Goal: Navigation & Orientation: Find specific page/section

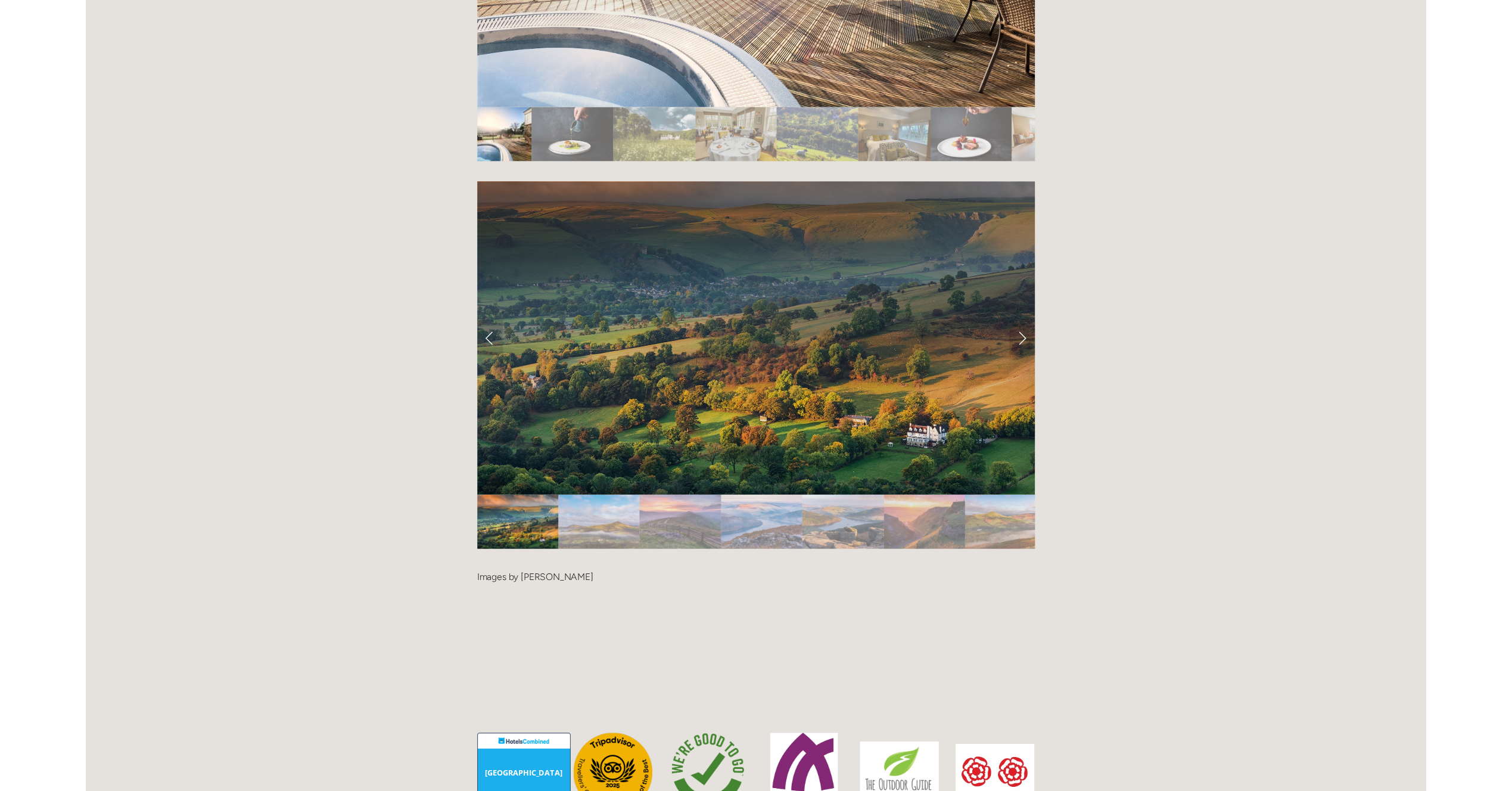
scroll to position [2560, 0]
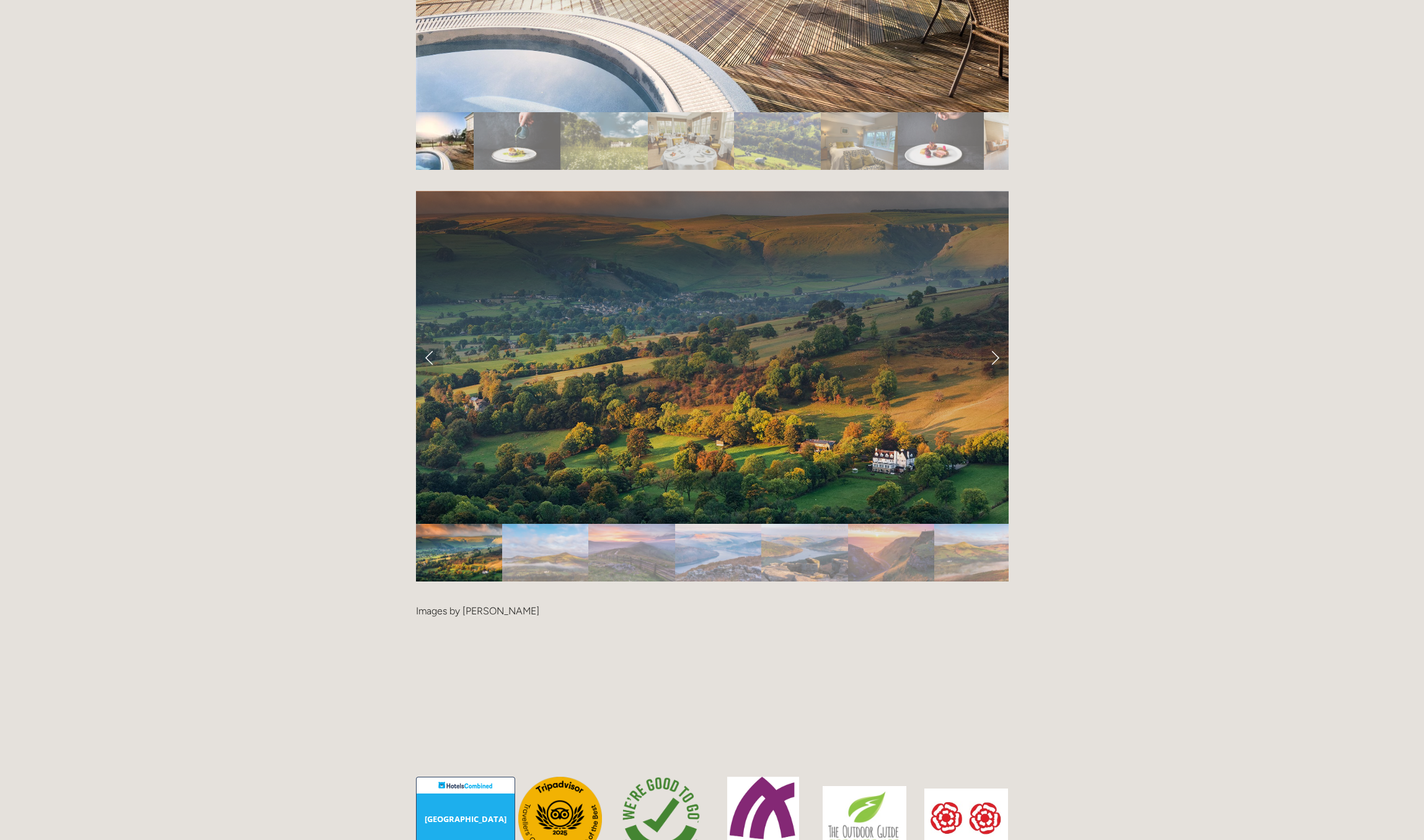
click at [817, 591] on div at bounding box center [712, 591] width 592 height 0
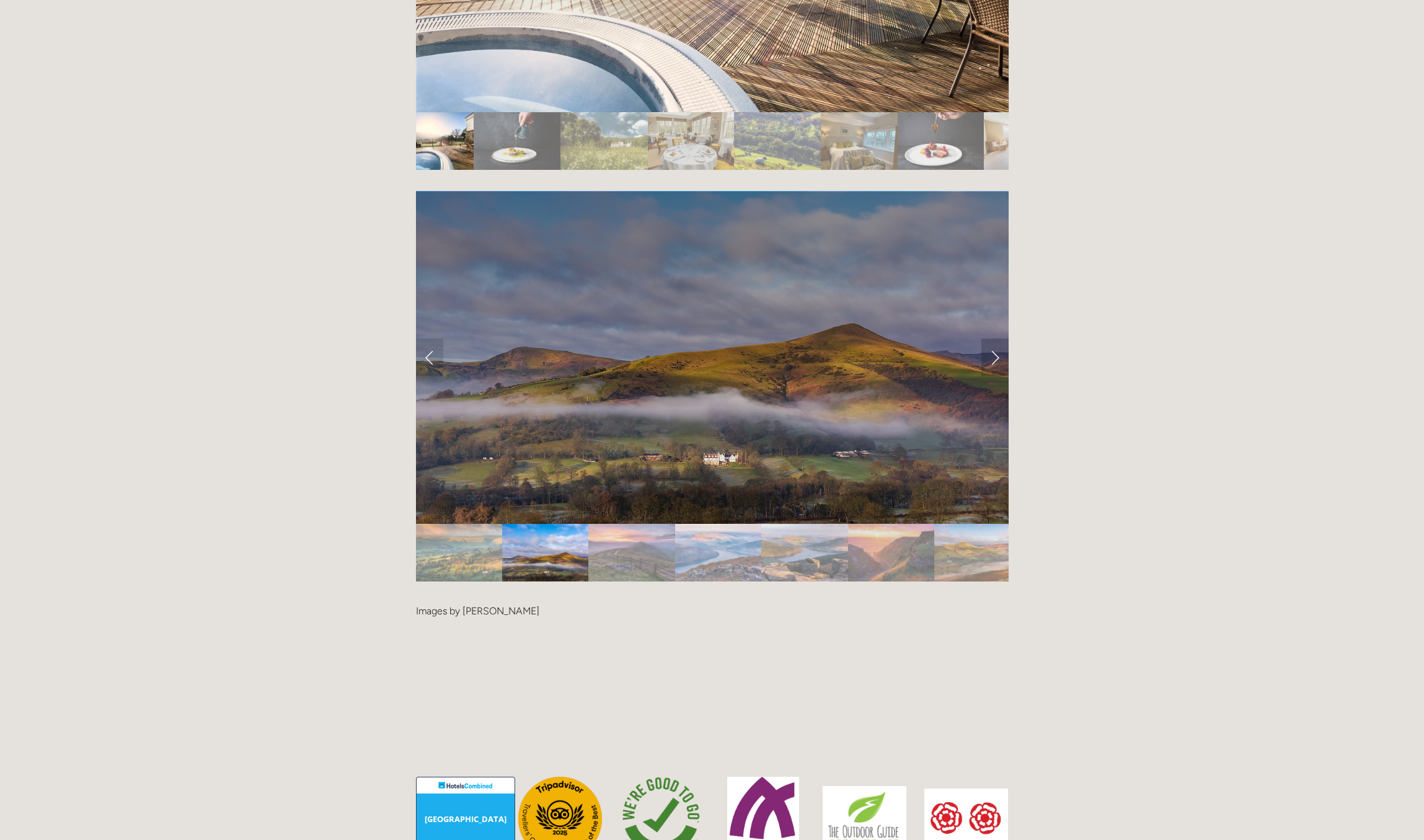
click at [998, 339] on link "Next Slide" at bounding box center [996, 357] width 27 height 38
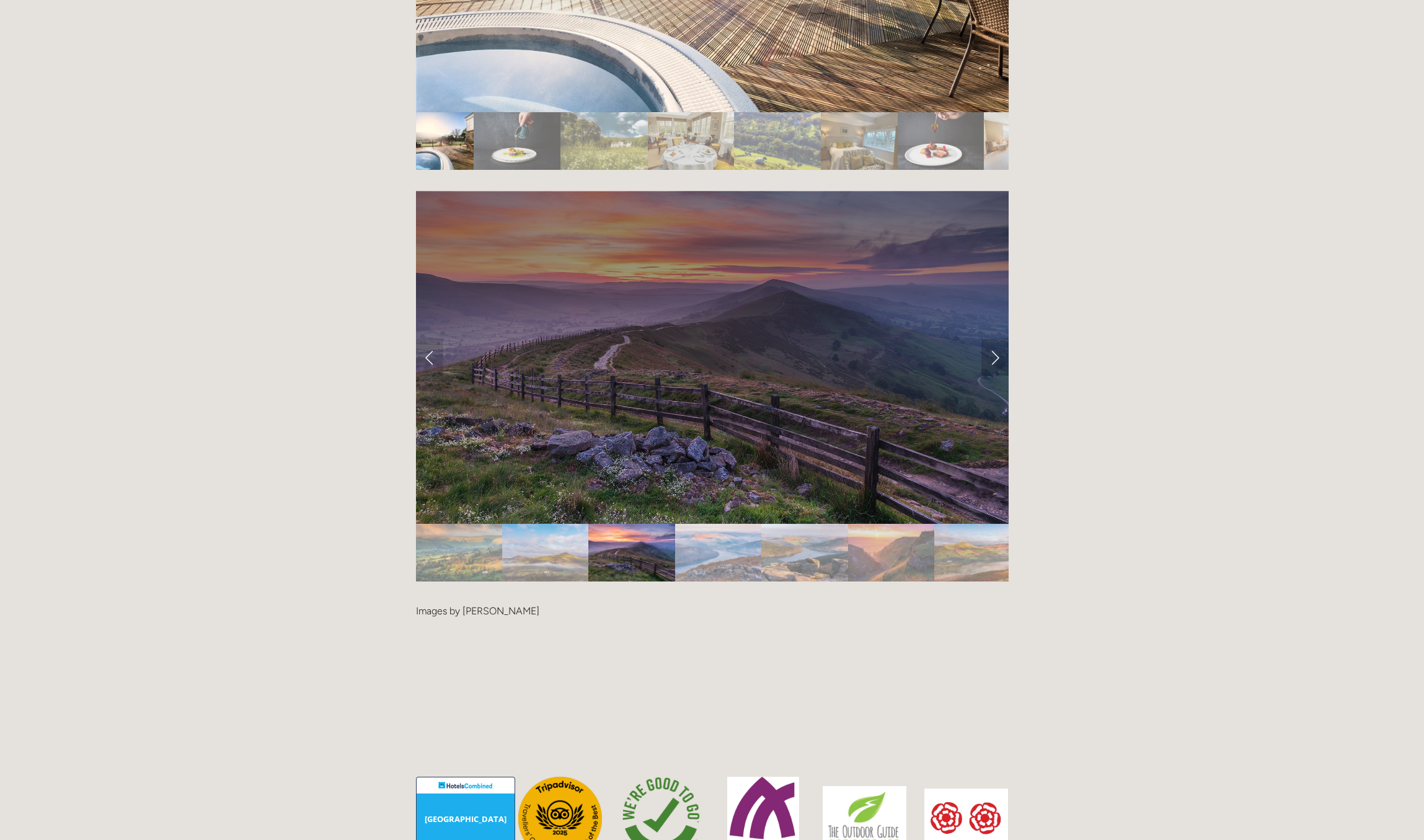
click at [998, 339] on link "Next Slide" at bounding box center [996, 357] width 27 height 38
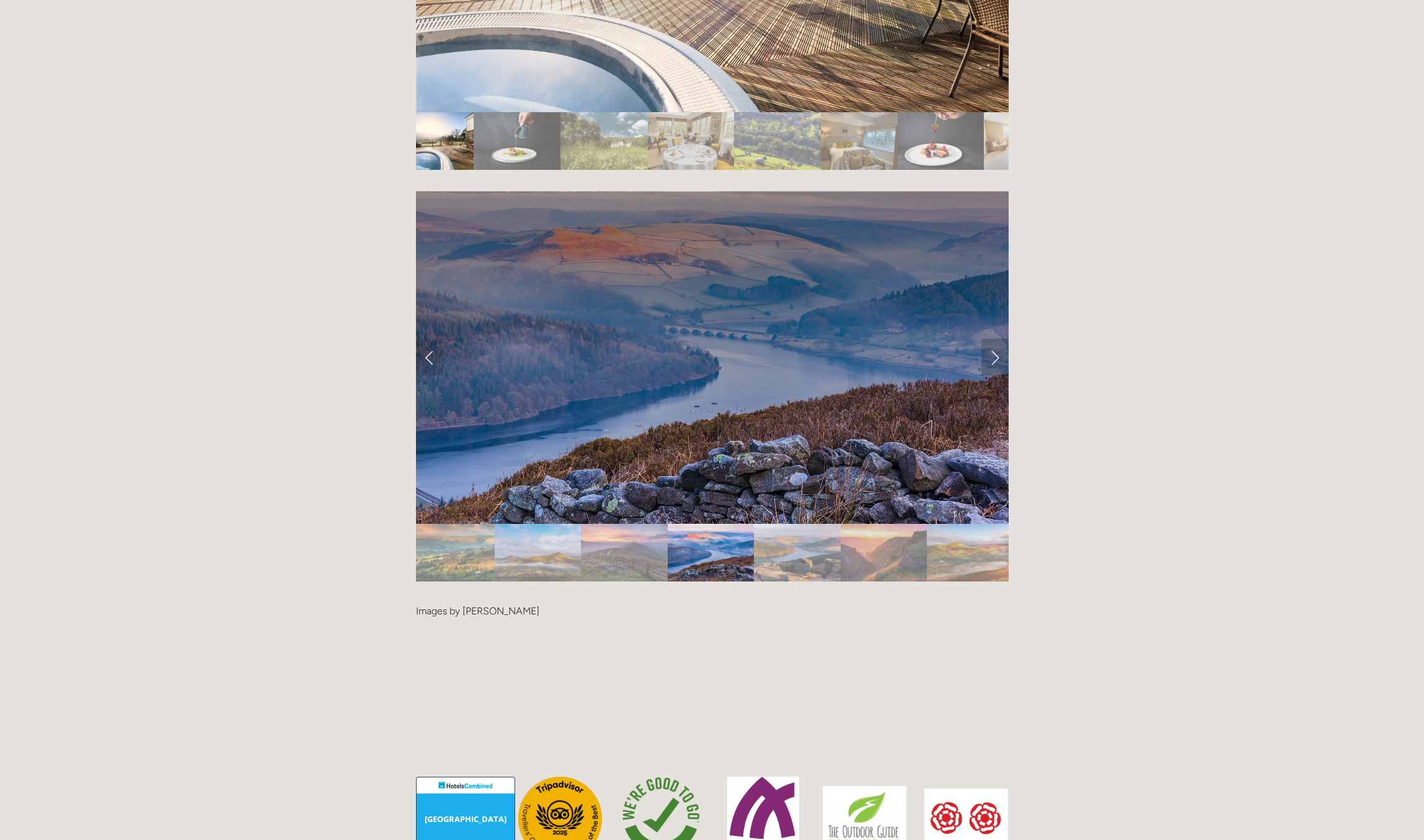
click at [998, 339] on link "Next Slide" at bounding box center [996, 357] width 27 height 38
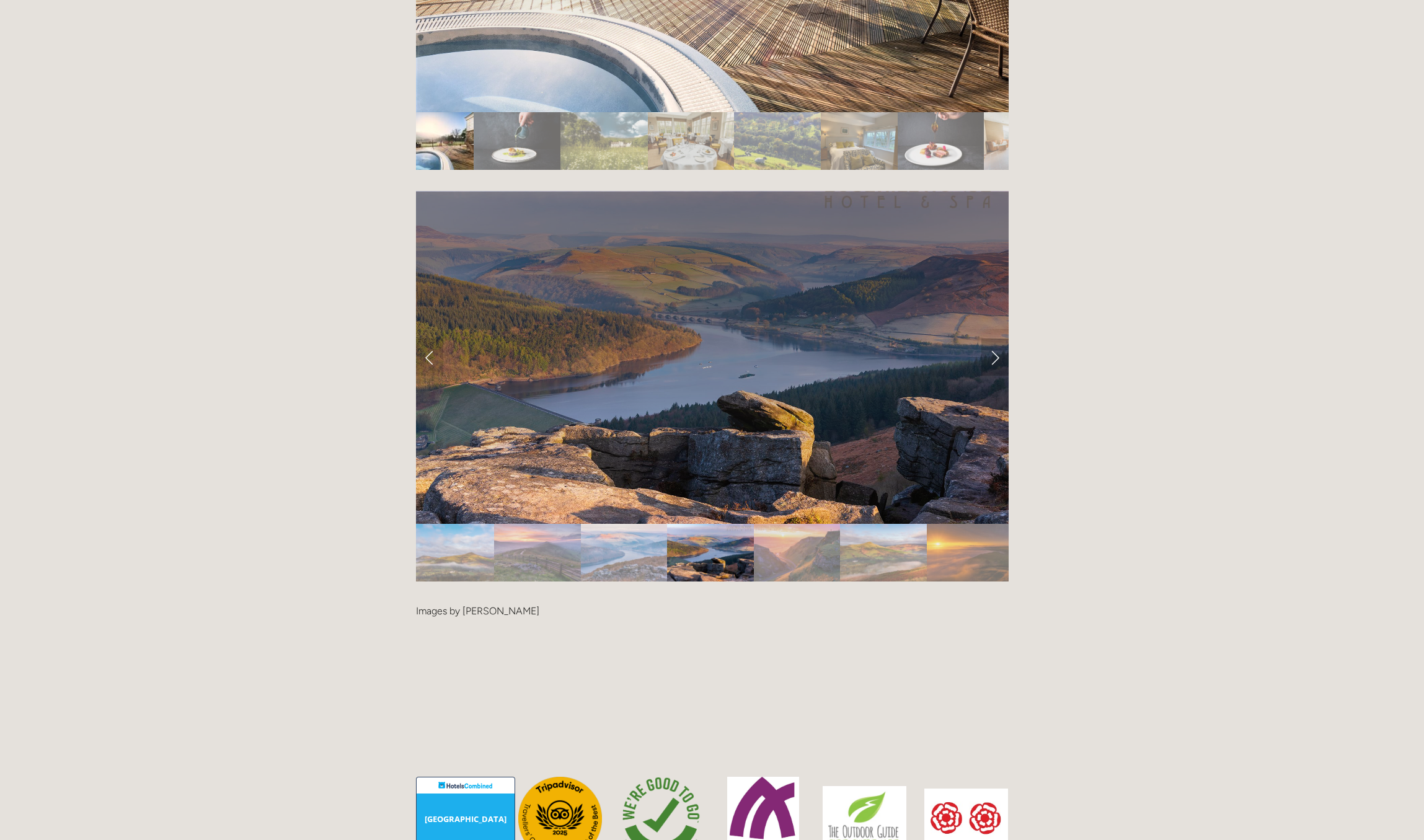
click at [998, 339] on link "Next Slide" at bounding box center [996, 357] width 27 height 38
click at [995, 339] on link "Next Slide" at bounding box center [996, 357] width 27 height 38
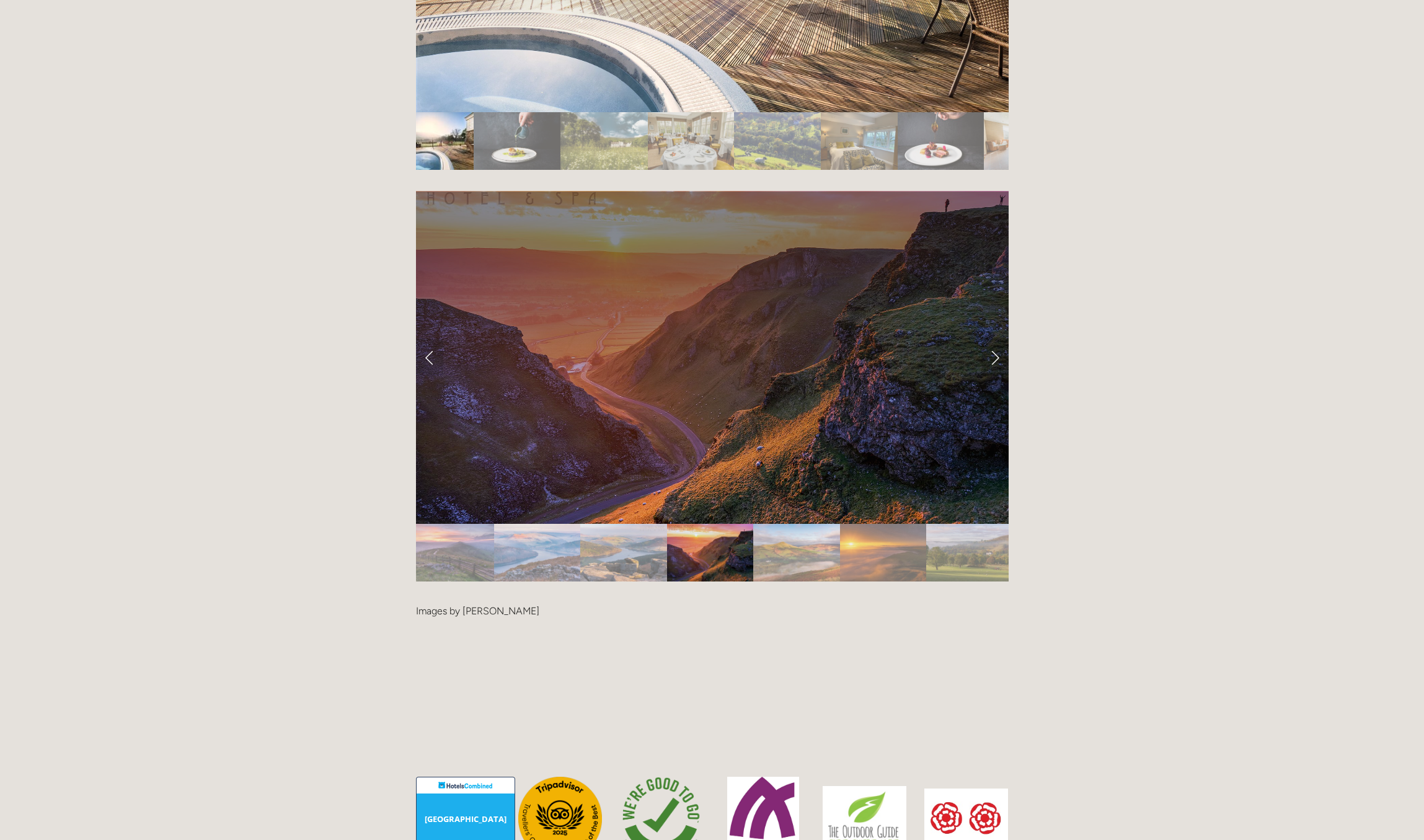
click at [995, 339] on link "Next Slide" at bounding box center [996, 357] width 27 height 38
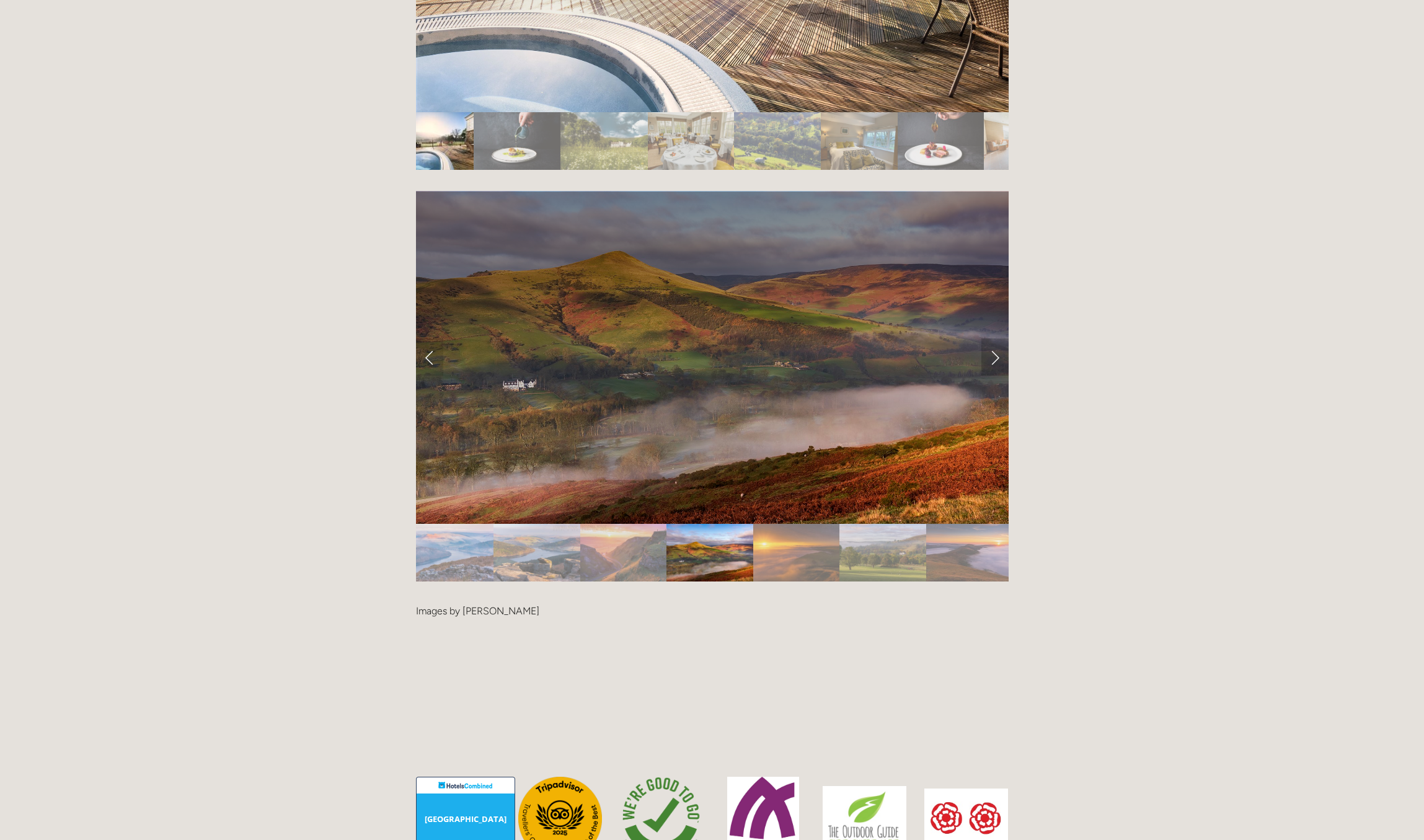
click at [995, 339] on link "Next Slide" at bounding box center [996, 357] width 27 height 38
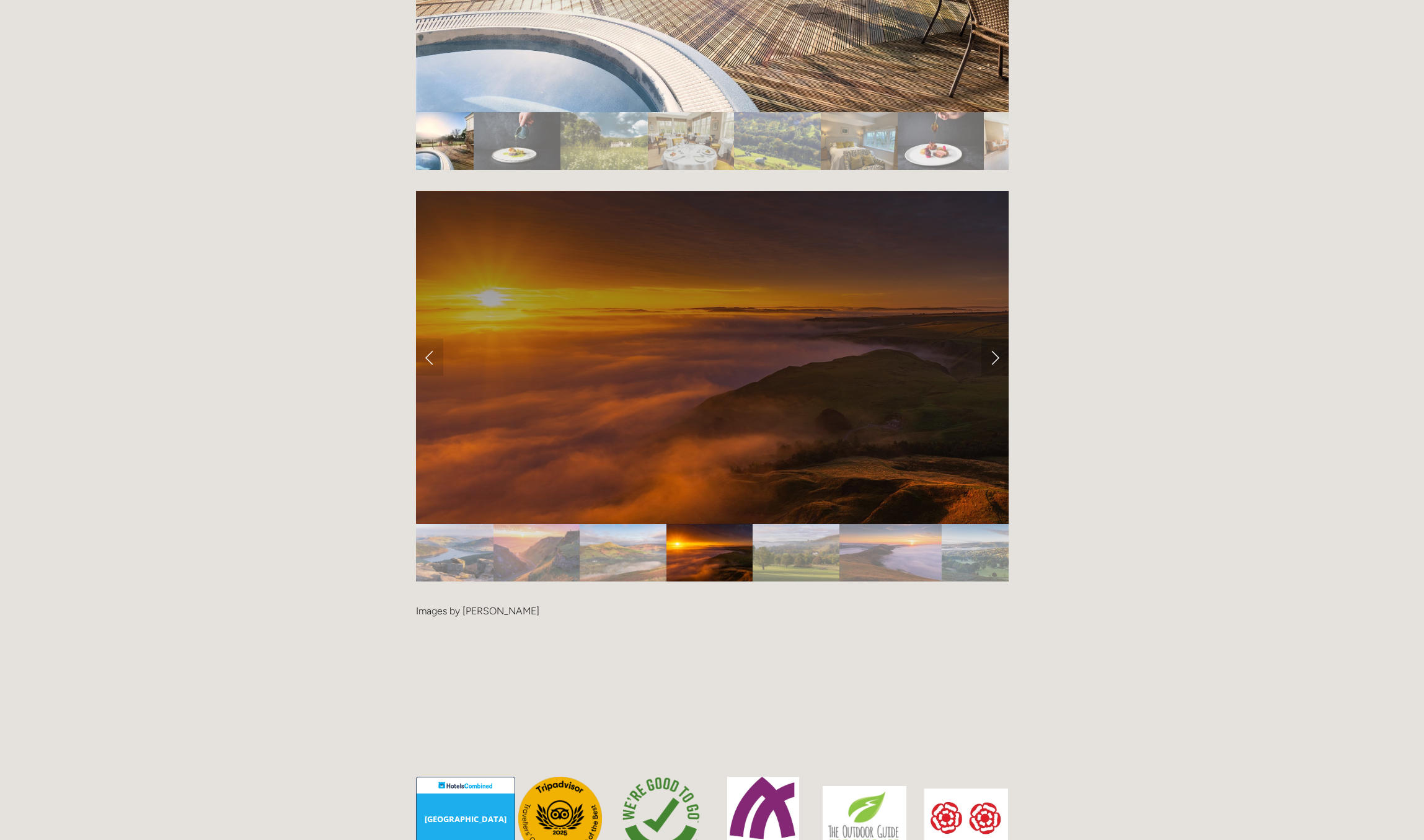
click at [995, 339] on link "Next Slide" at bounding box center [996, 357] width 27 height 38
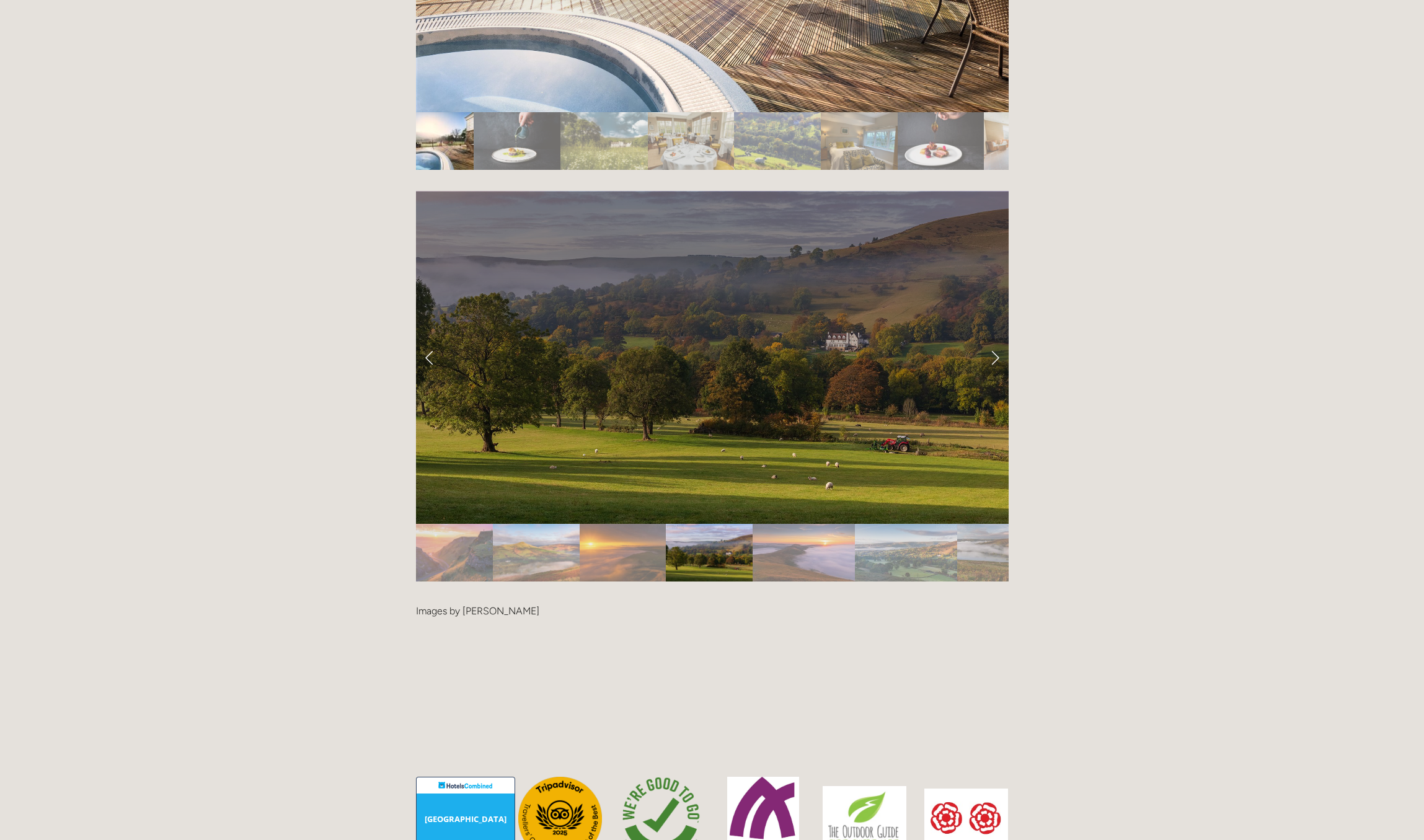
click at [995, 339] on link "Next Slide" at bounding box center [996, 357] width 27 height 38
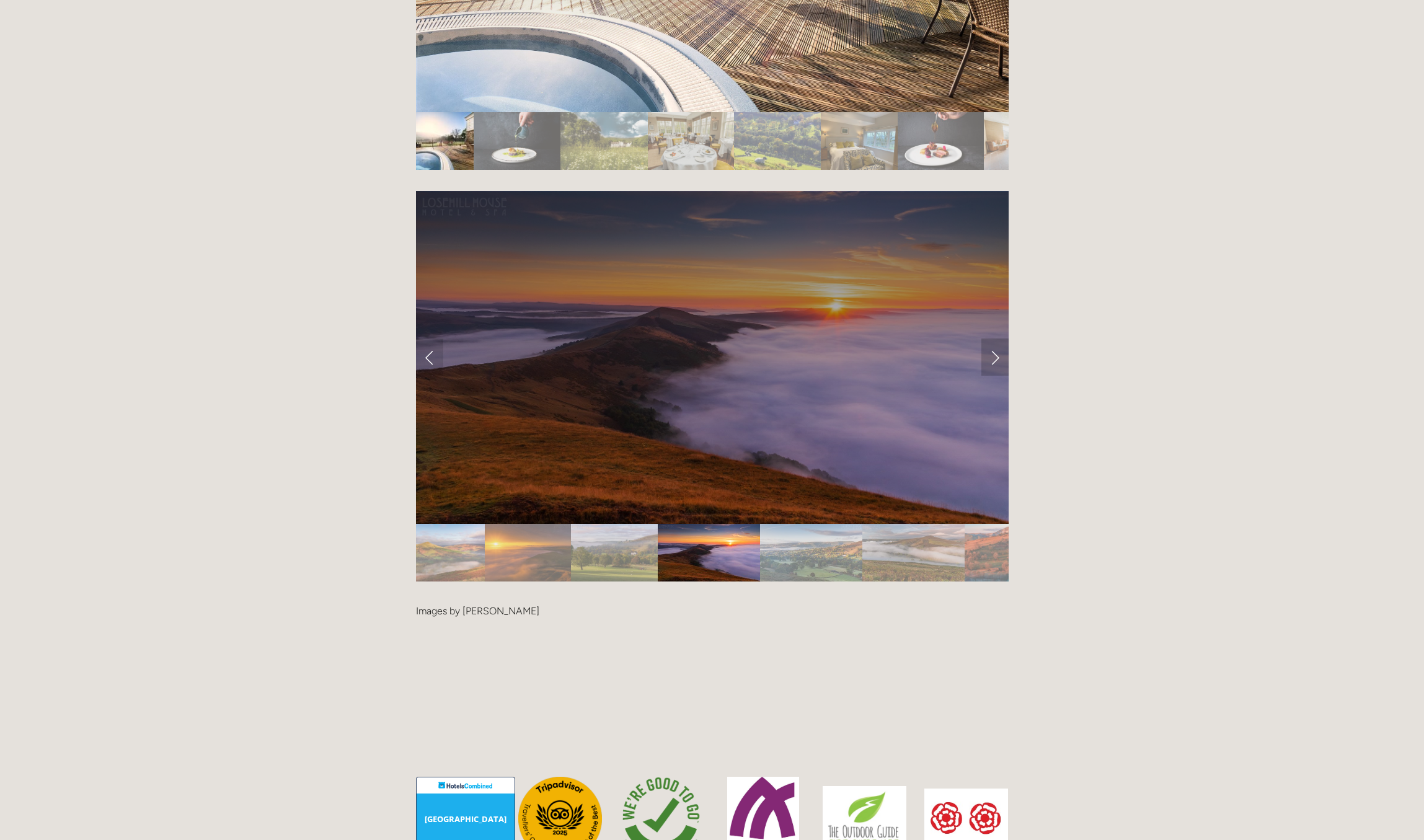
click at [995, 339] on link "Next Slide" at bounding box center [996, 357] width 27 height 38
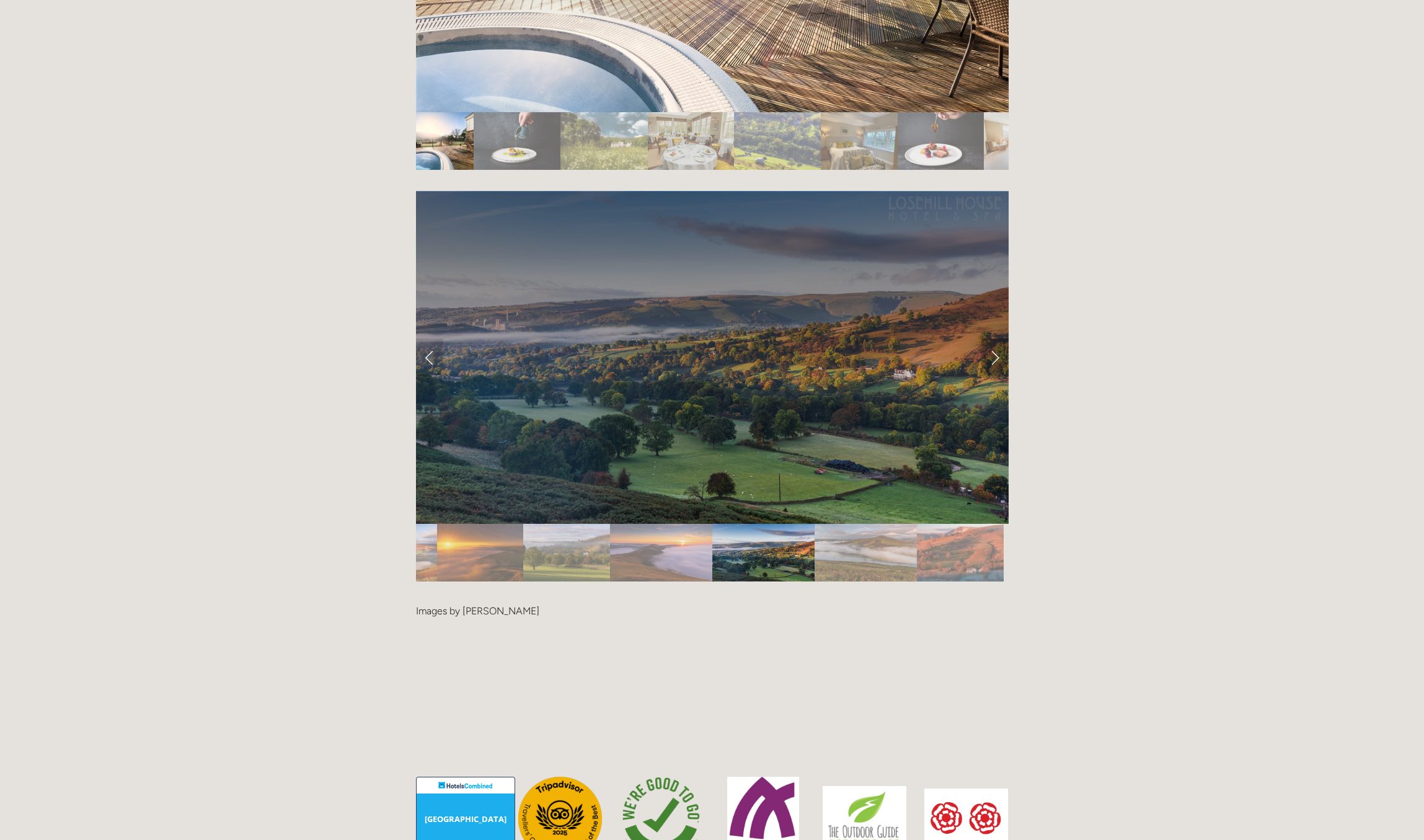
click at [995, 339] on link "Next Slide" at bounding box center [996, 357] width 27 height 38
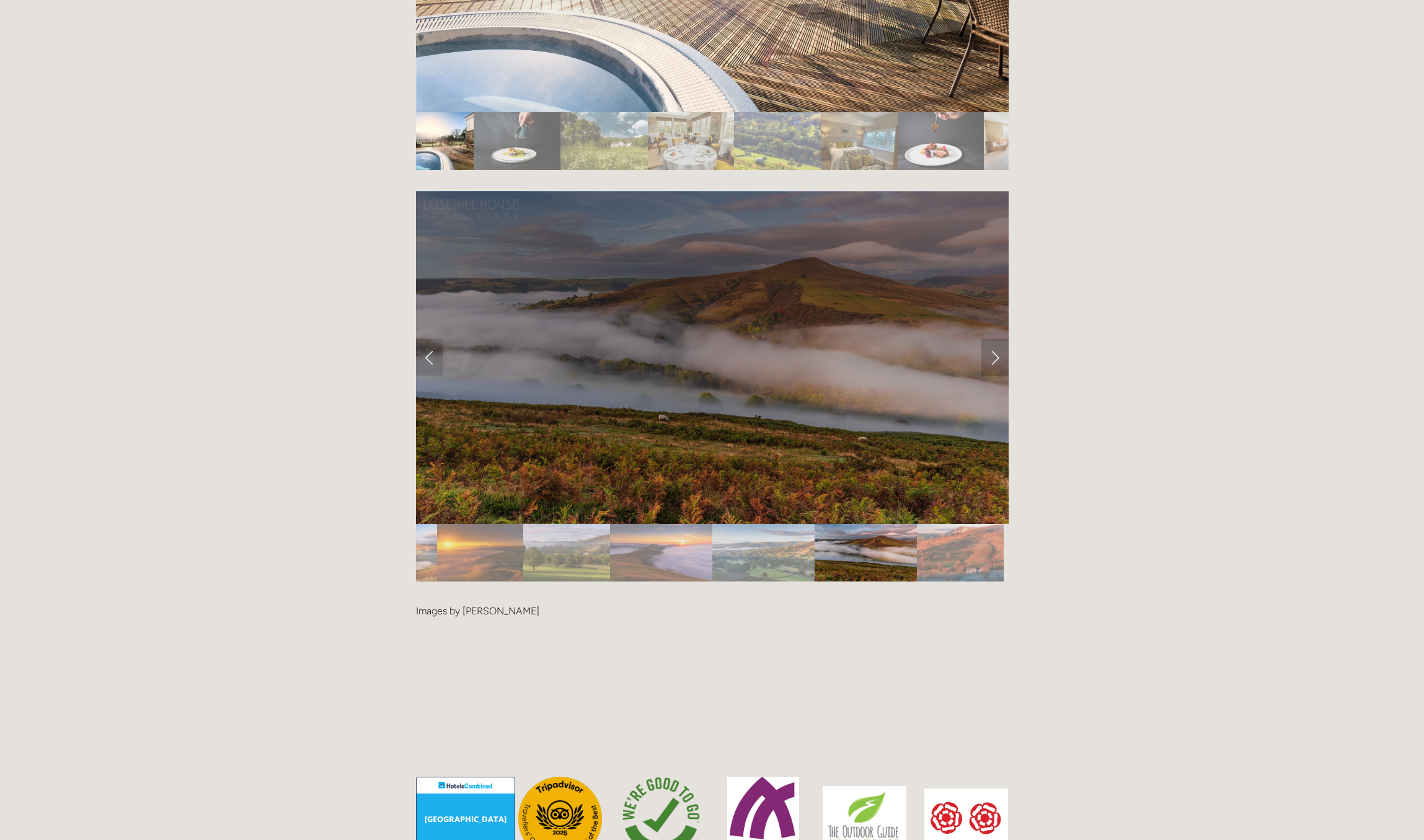
click at [995, 339] on link "Next Slide" at bounding box center [996, 357] width 27 height 38
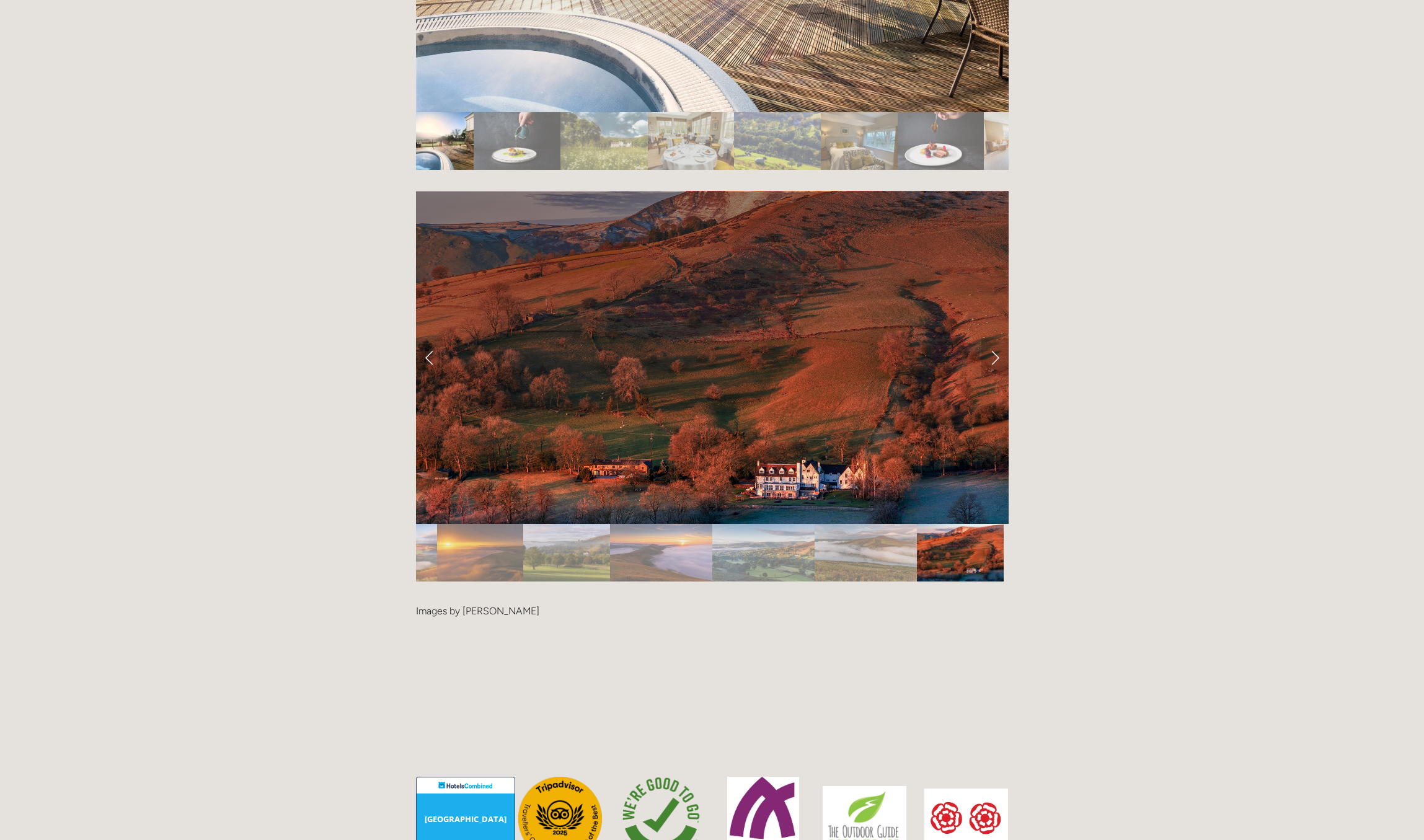
click at [995, 339] on link "Next Slide" at bounding box center [996, 357] width 27 height 38
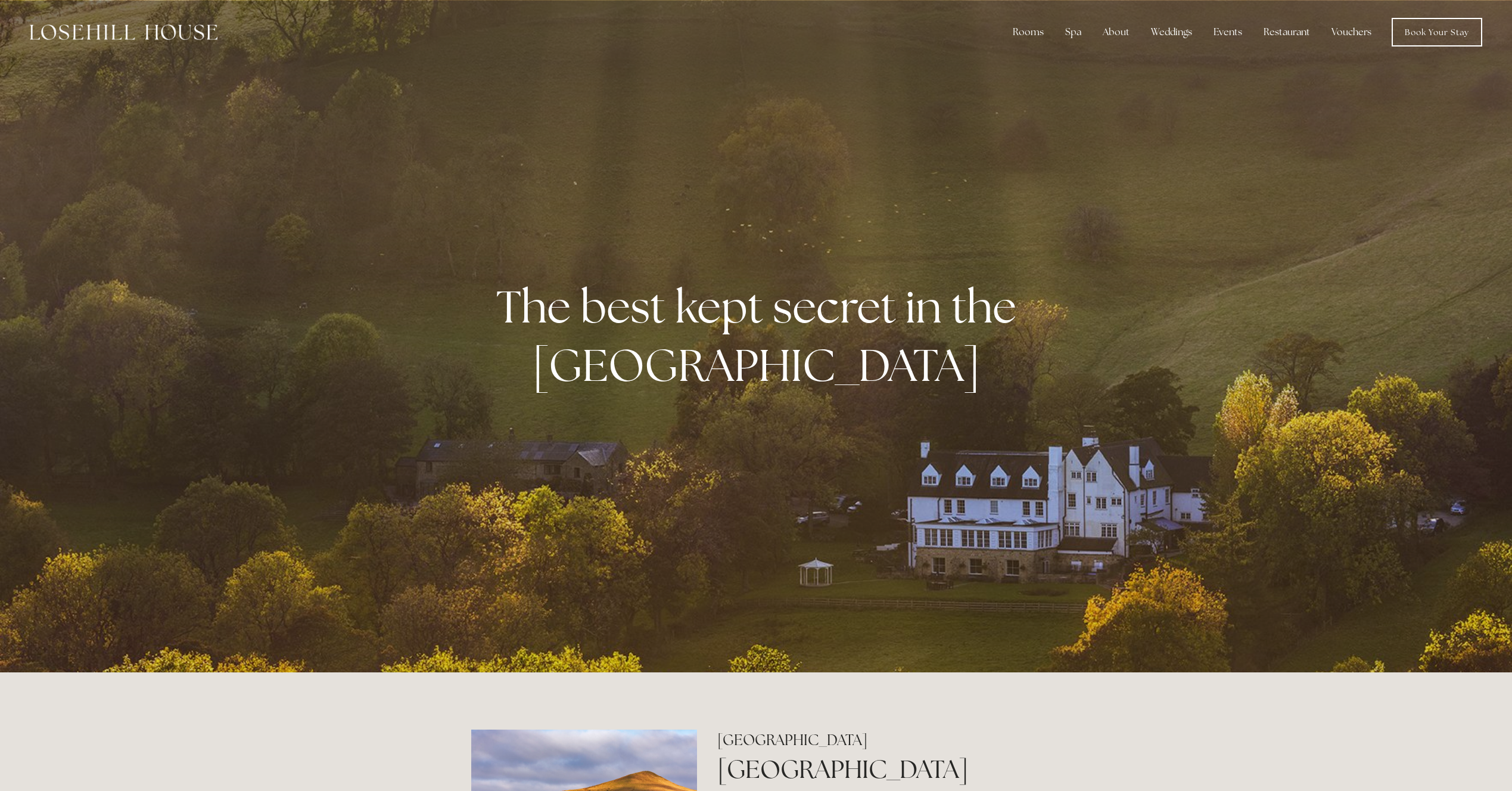
scroll to position [0, 0]
click at [1029, 59] on link "Rooms" at bounding box center [1036, 63] width 77 height 19
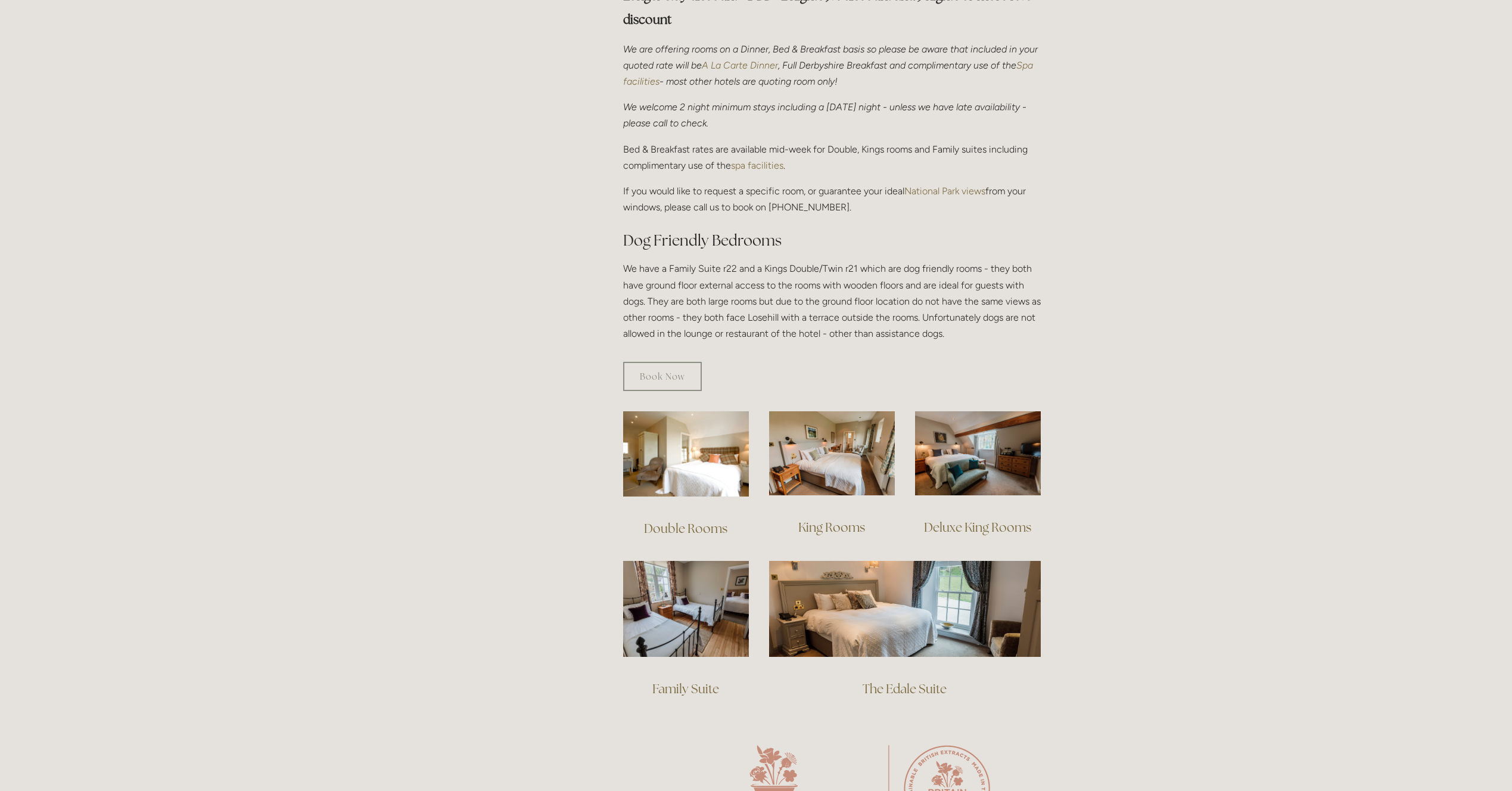
scroll to position [470, 0]
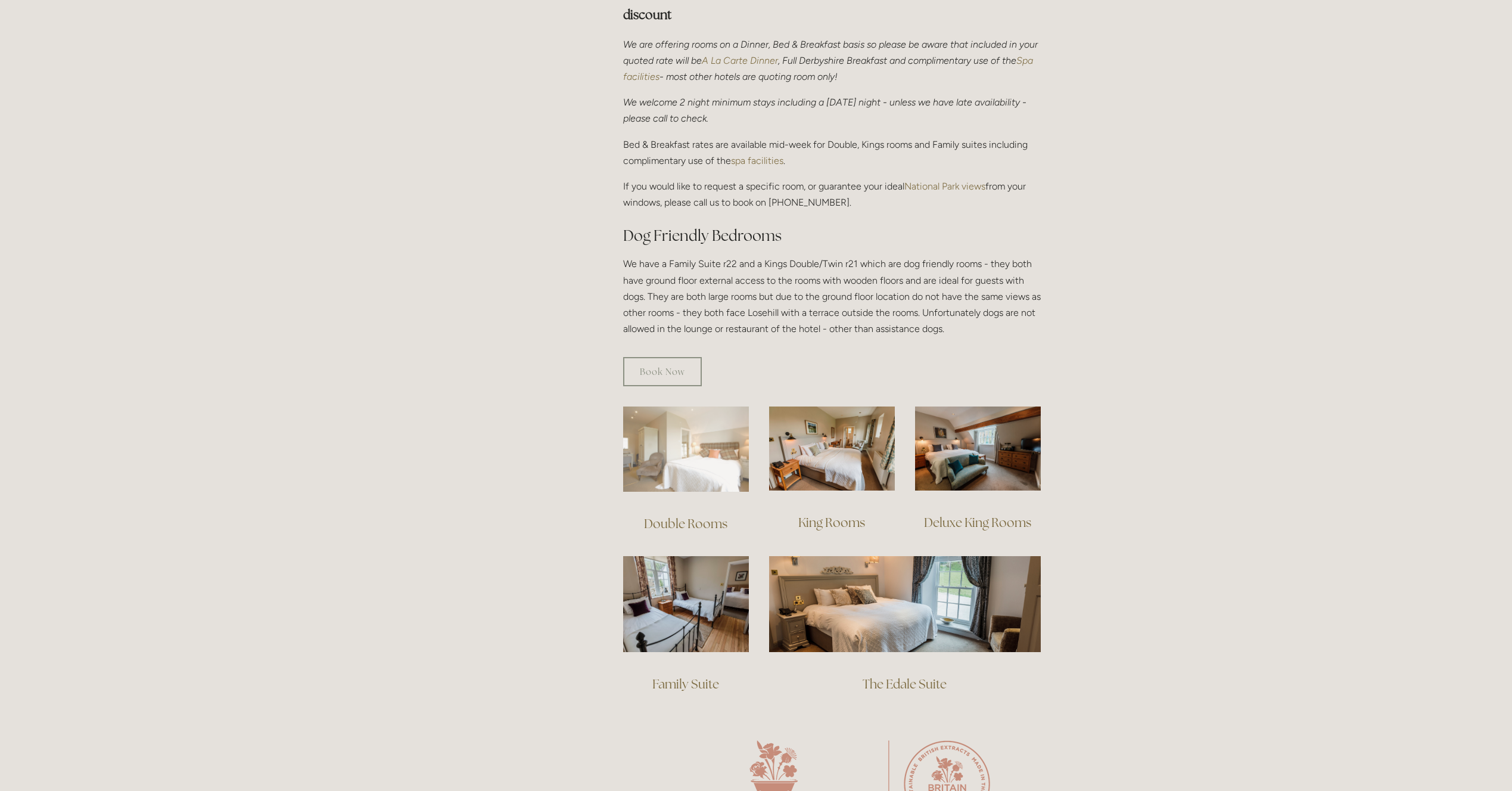
click at [686, 458] on img at bounding box center [686, 449] width 126 height 85
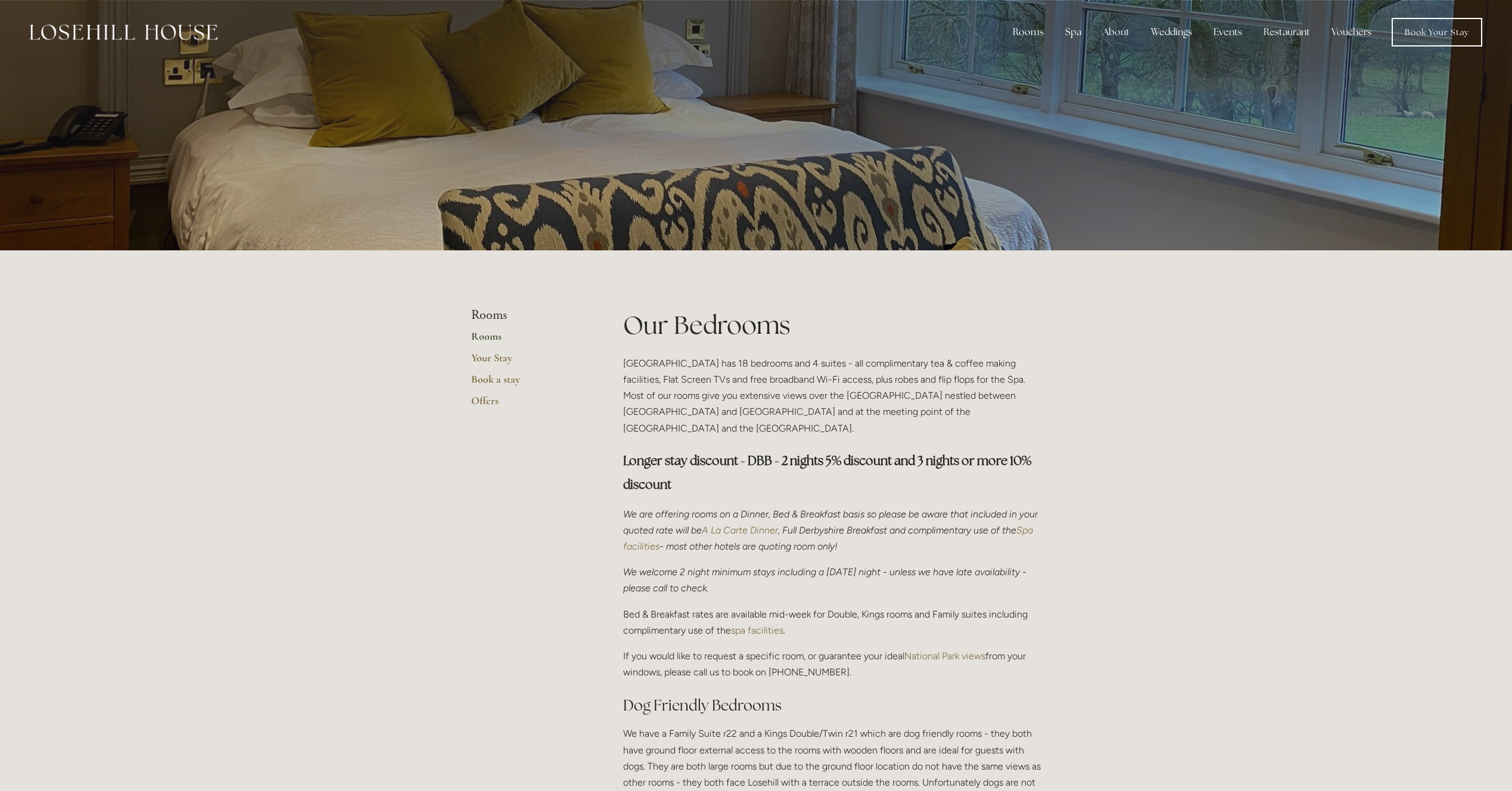
scroll to position [0, 0]
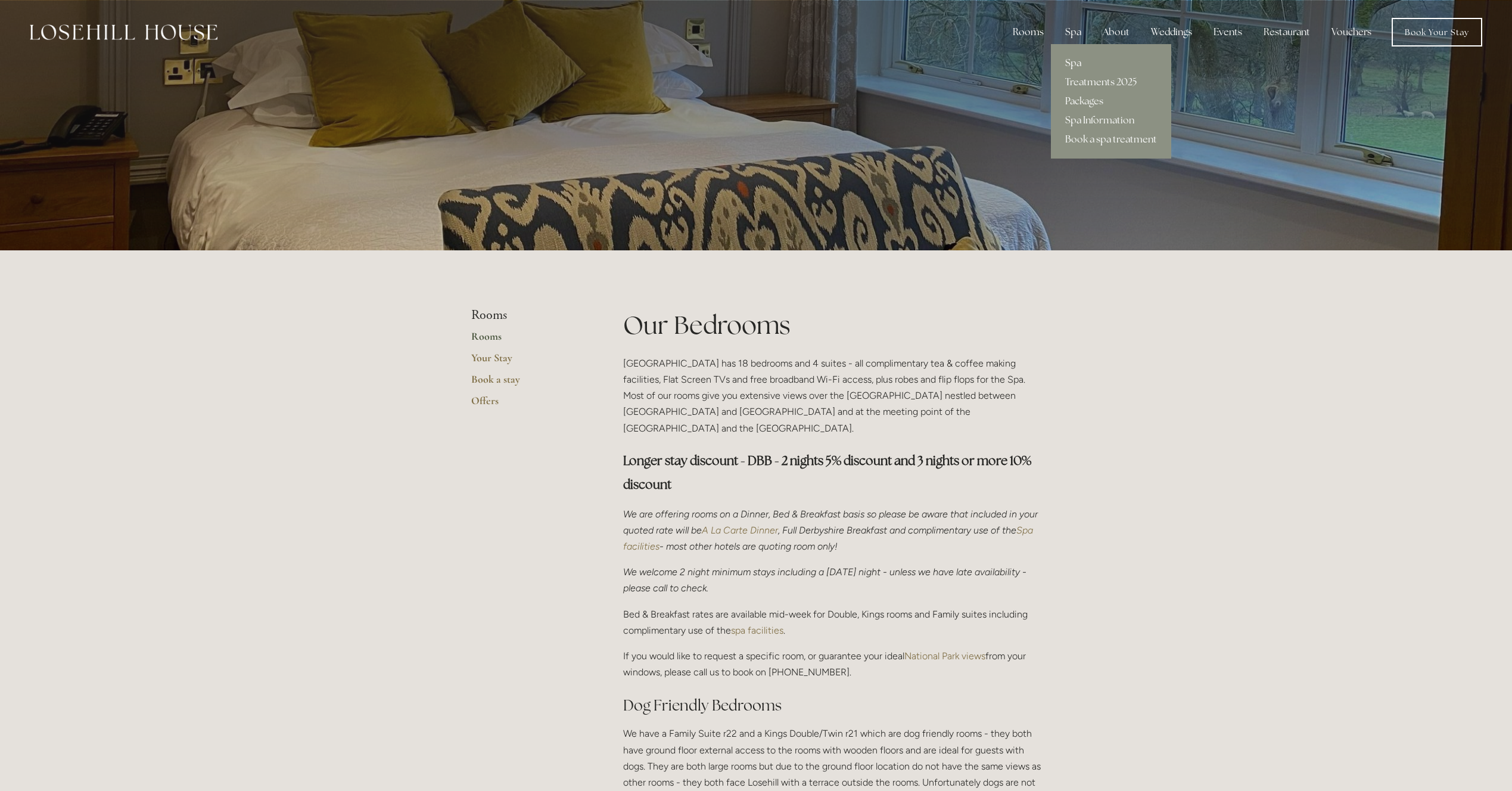
click at [1078, 65] on link "Spa" at bounding box center [1112, 63] width 121 height 19
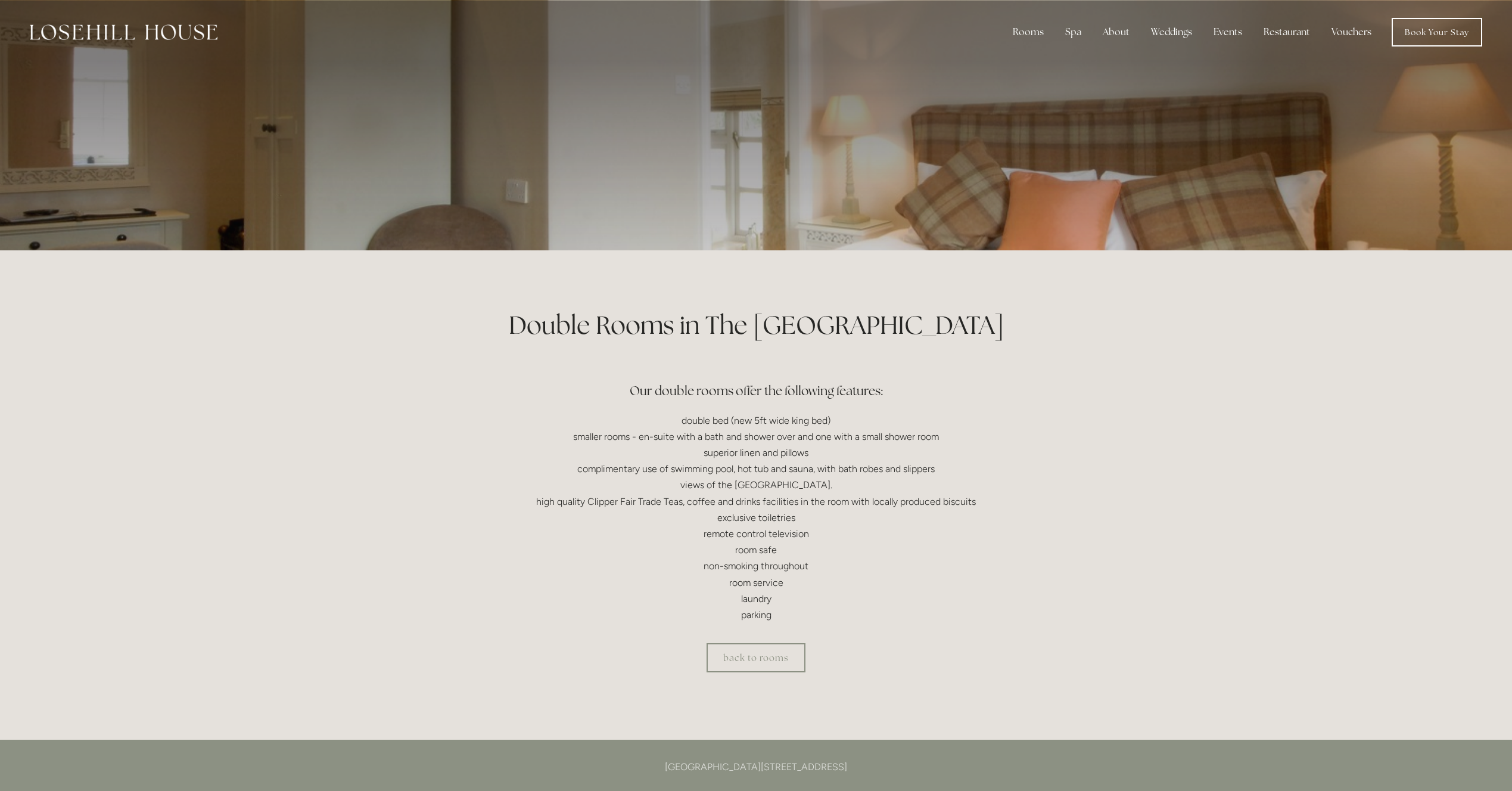
click at [880, 113] on p at bounding box center [756, 124] width 531 height 47
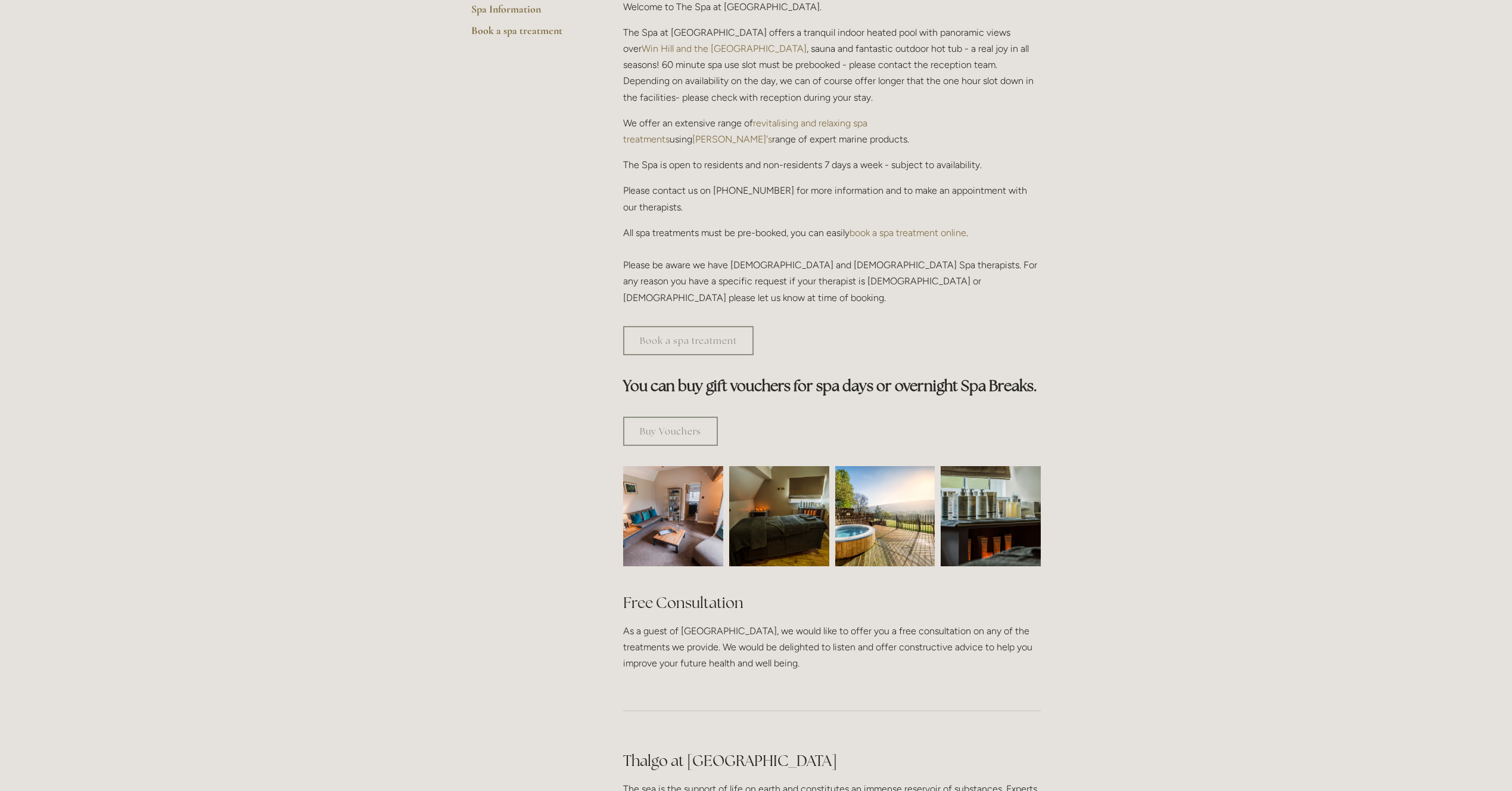
scroll to position [393, 0]
